Goal: Download file/media

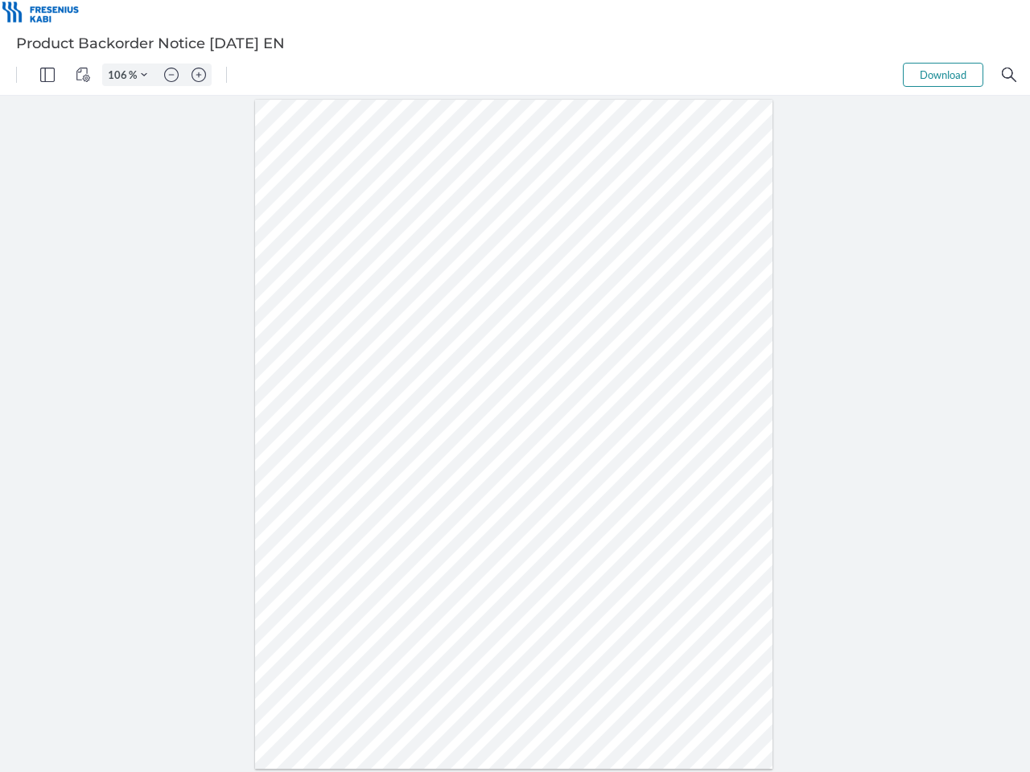
click at [47, 75] on img "Panel" at bounding box center [47, 75] width 14 height 14
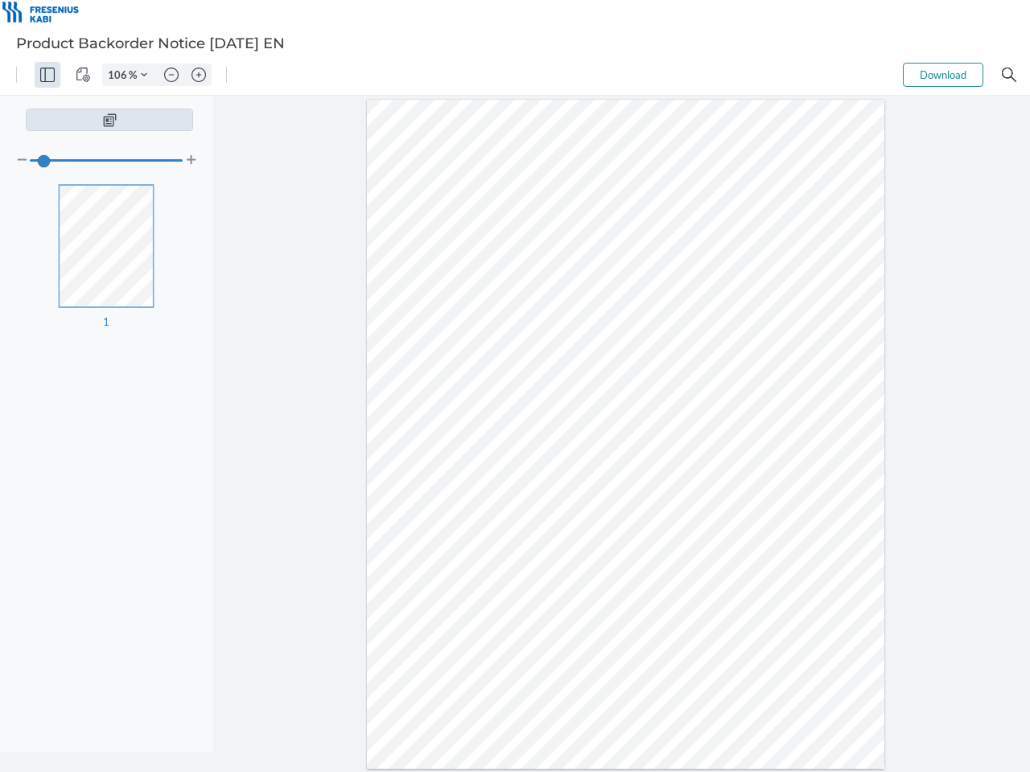
click at [83, 75] on img "View Controls" at bounding box center [83, 75] width 14 height 14
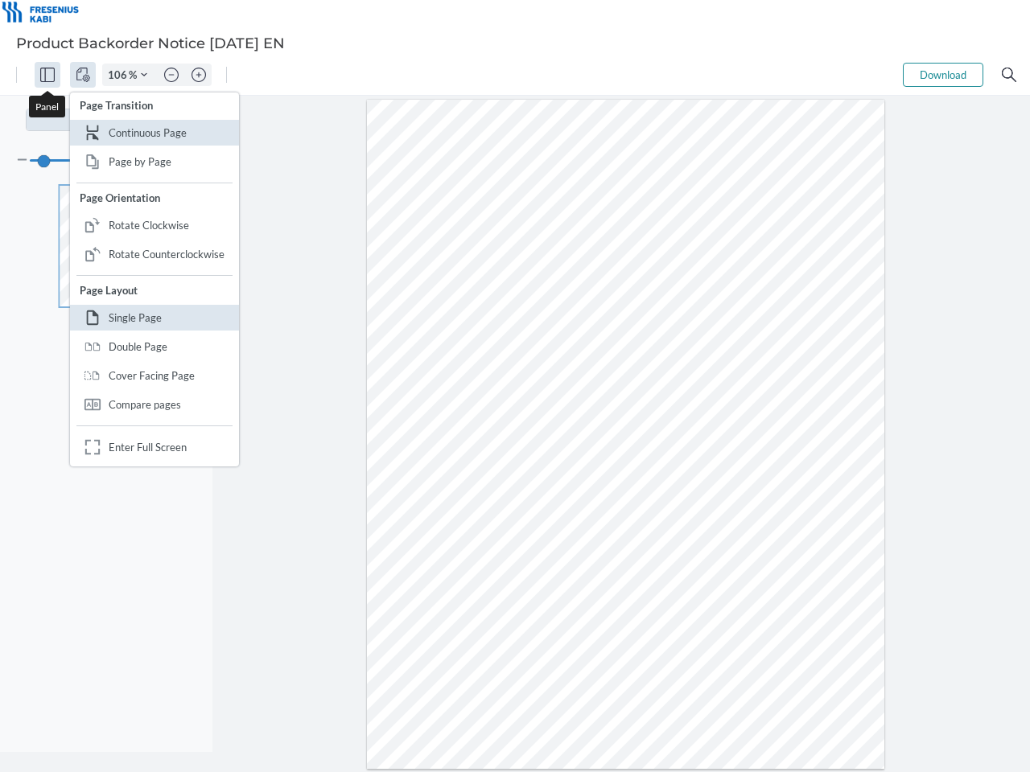
click at [120, 75] on input "106" at bounding box center [116, 75] width 26 height 14
click at [144, 75] on img "Zoom Controls" at bounding box center [144, 75] width 6 height 6
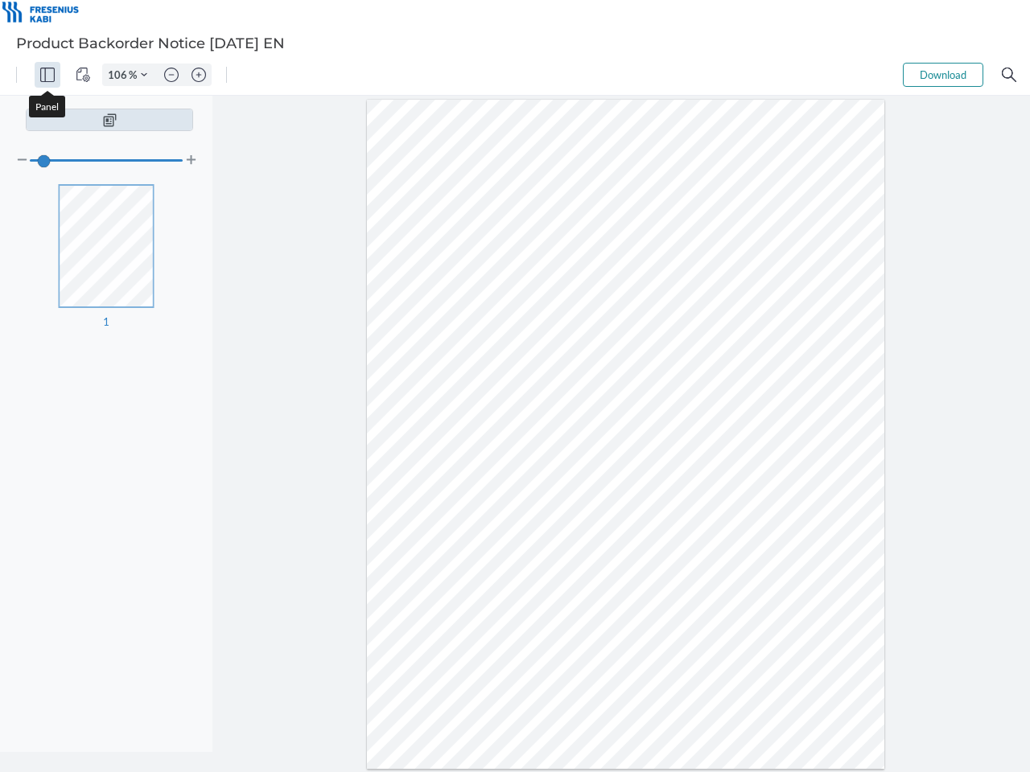
click at [171, 75] on img "Zoom out" at bounding box center [171, 75] width 14 height 14
click at [199, 75] on img "Zoom in" at bounding box center [198, 75] width 14 height 14
type input "106"
click at [943, 75] on button "Download" at bounding box center [943, 75] width 80 height 24
click at [1009, 75] on img "Search" at bounding box center [1009, 75] width 14 height 14
